Goal: Information Seeking & Learning: Find specific page/section

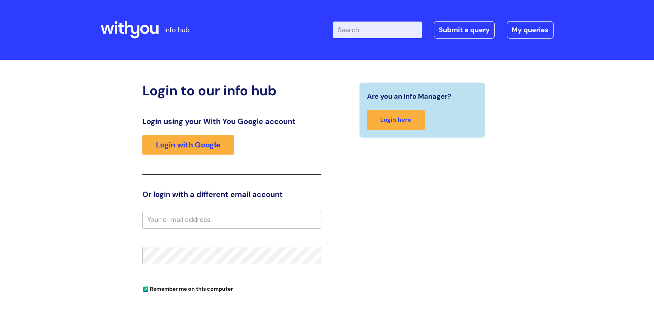
click at [362, 30] on input "Enter your search term here..." at bounding box center [377, 30] width 89 height 17
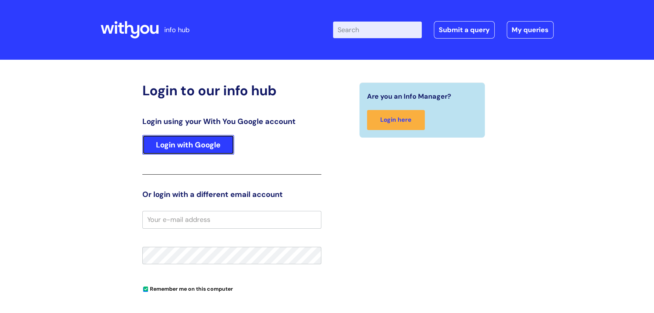
click at [182, 145] on link "Login with Google" at bounding box center [188, 145] width 92 height 20
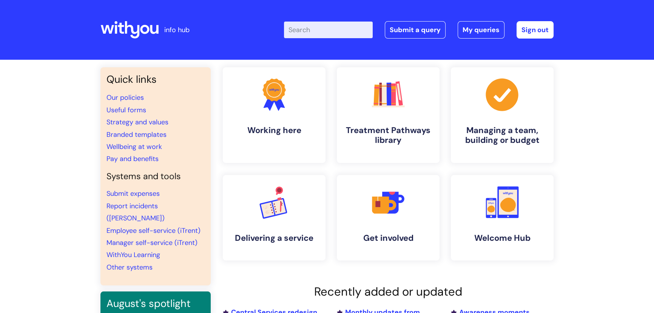
click at [306, 28] on input "Enter your search term here..." at bounding box center [328, 30] width 89 height 17
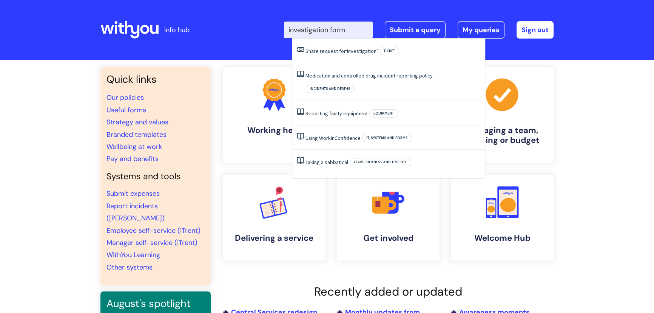
type input "investigation form"
click button "Search" at bounding box center [0, 0] width 0 height 0
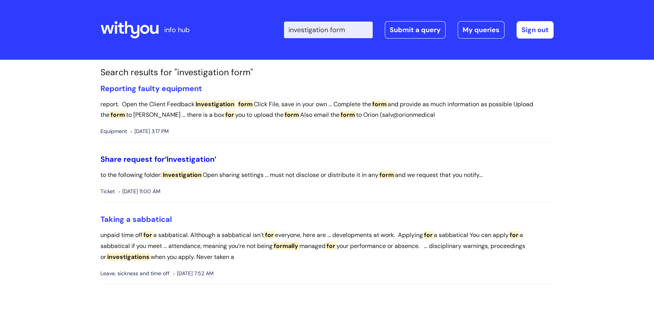
click at [171, 159] on span "‘Investigation’" at bounding box center [191, 159] width 52 height 10
